Goal: Task Accomplishment & Management: Manage account settings

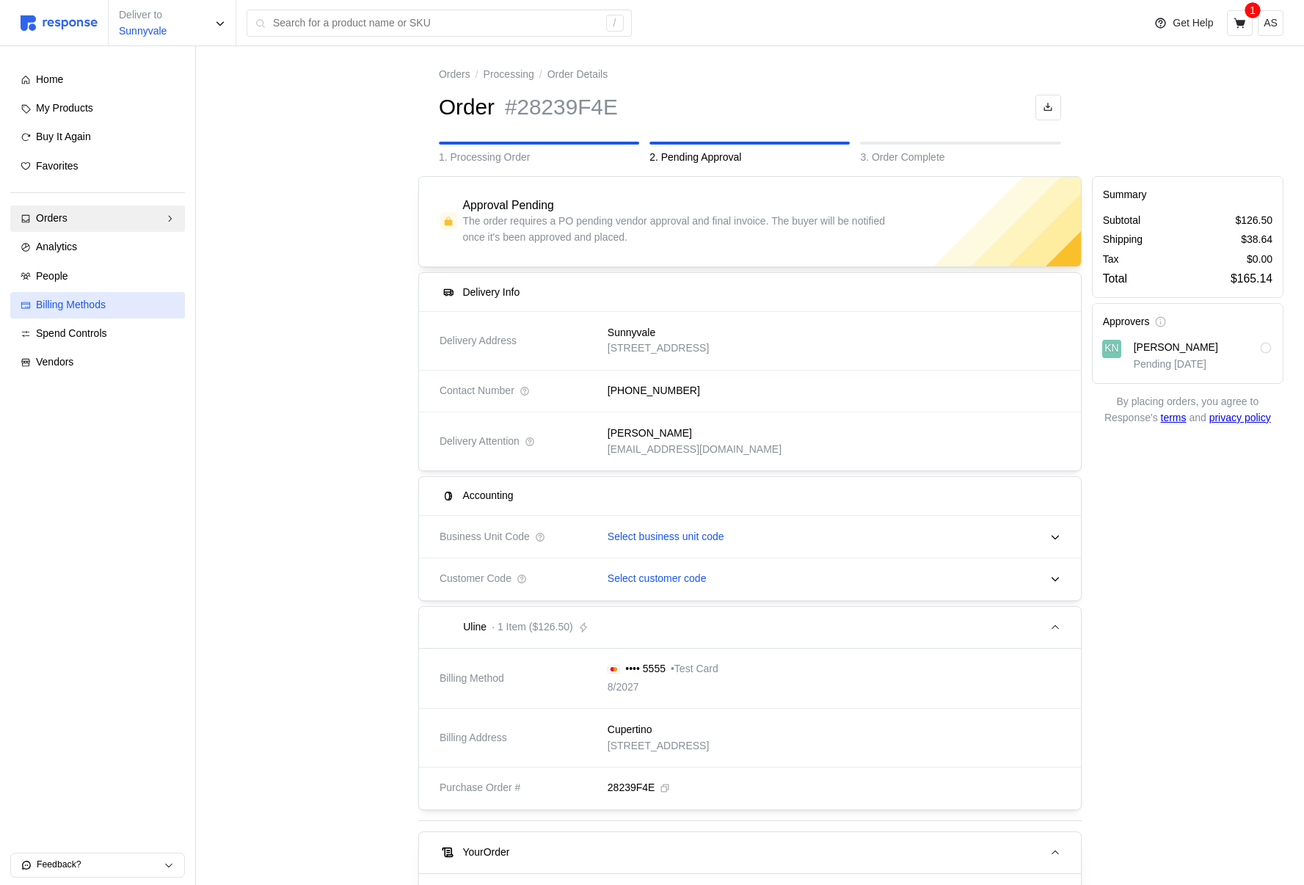
click at [100, 306] on span "Billing Methods" at bounding box center [71, 305] width 70 height 12
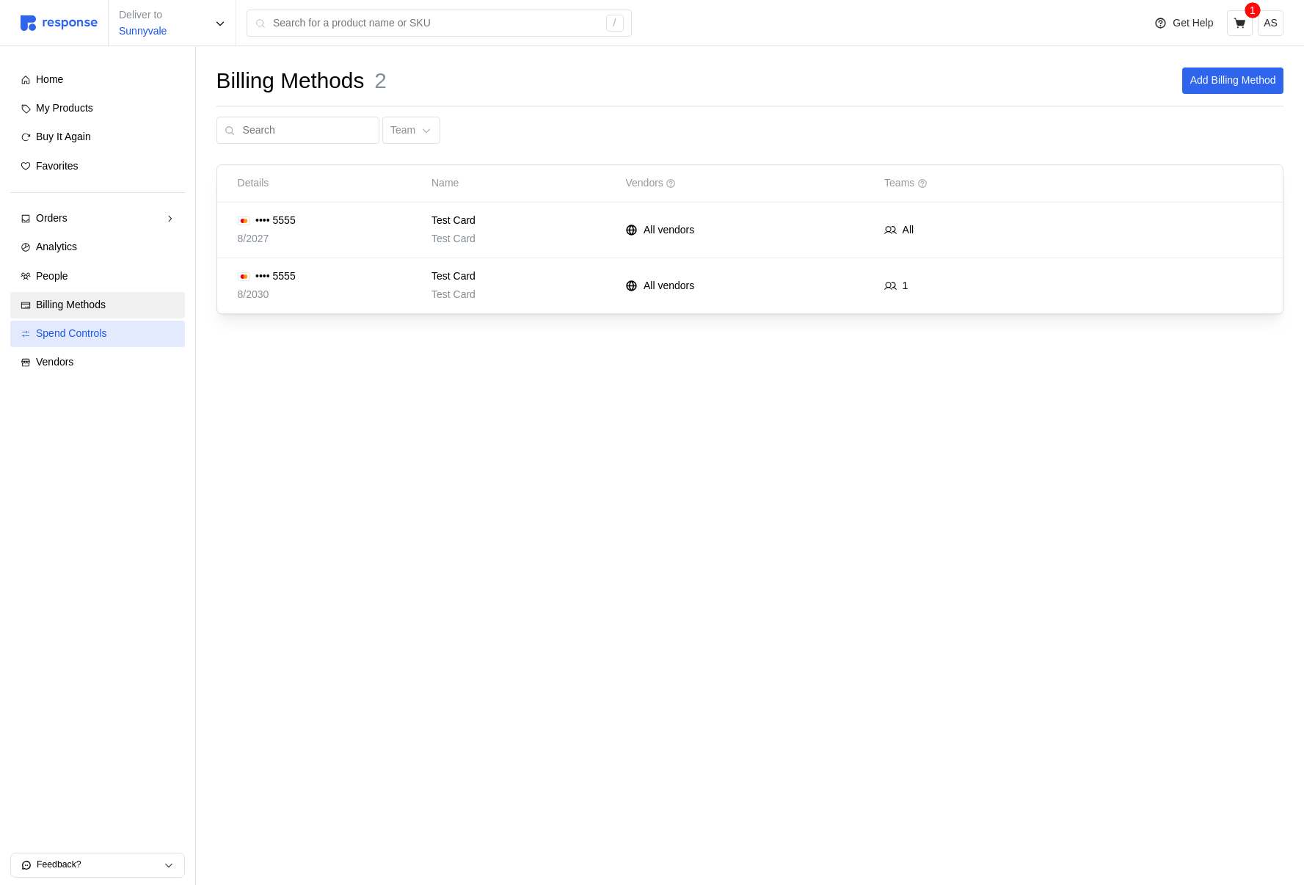
click at [99, 340] on div "Spend Controls" at bounding box center [105, 334] width 139 height 16
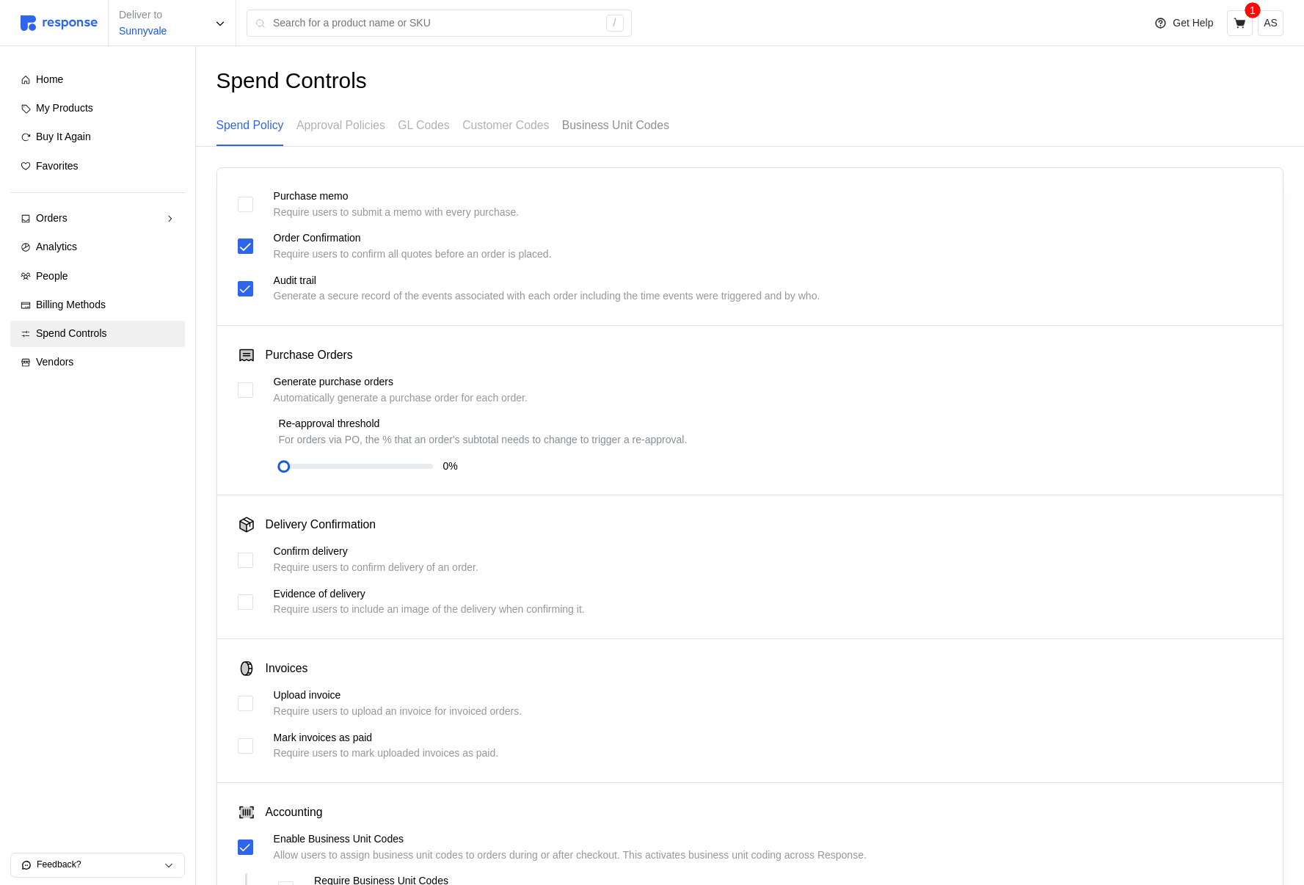
click at [592, 121] on p "Business Unit Codes" at bounding box center [615, 125] width 107 height 18
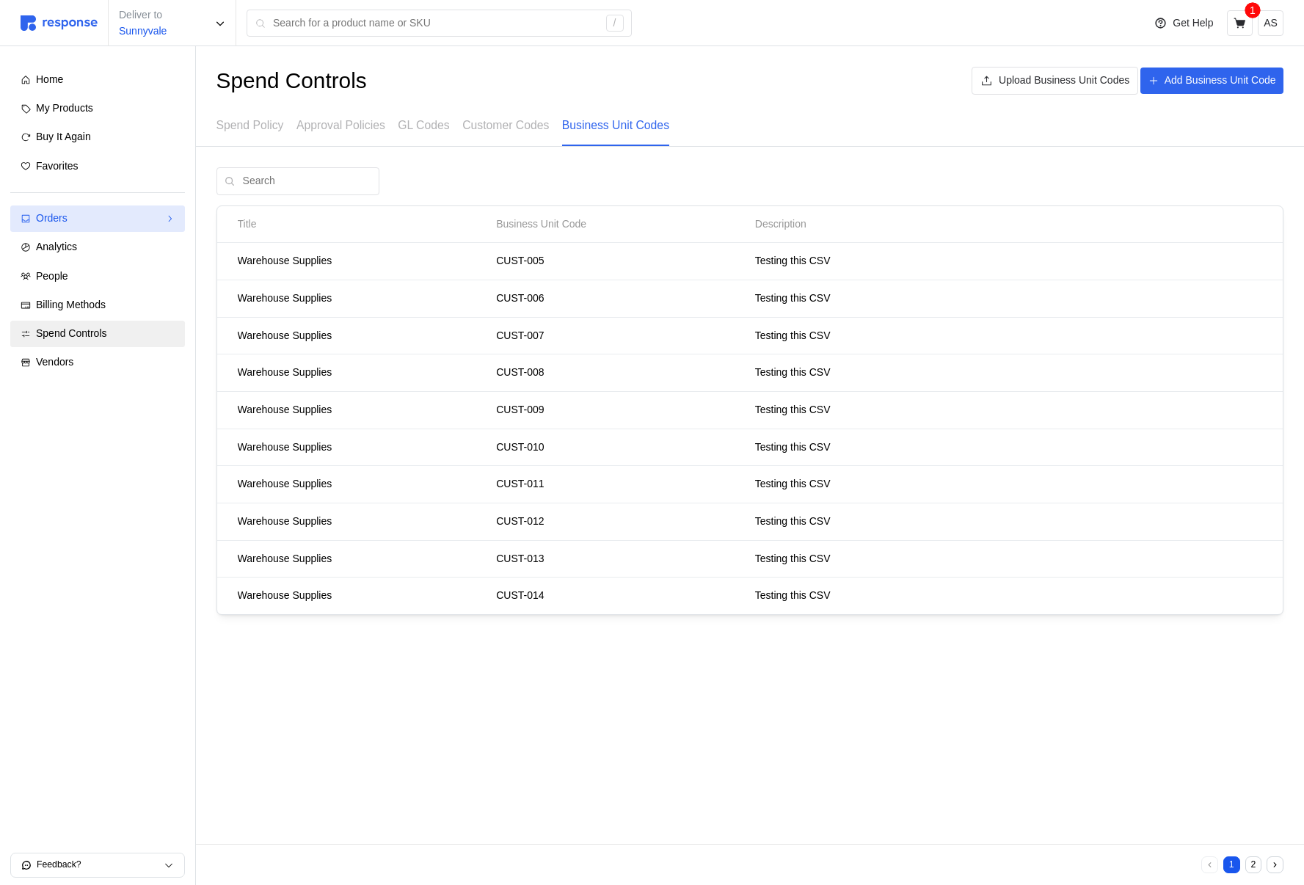
click at [90, 223] on div "Orders" at bounding box center [97, 219] width 123 height 16
